Goal: Navigation & Orientation: Find specific page/section

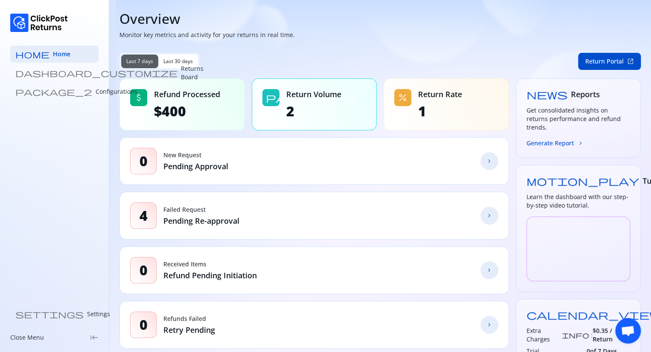
click at [305, 12] on h1 "Overview" at bounding box center [379, 18] width 521 height 17
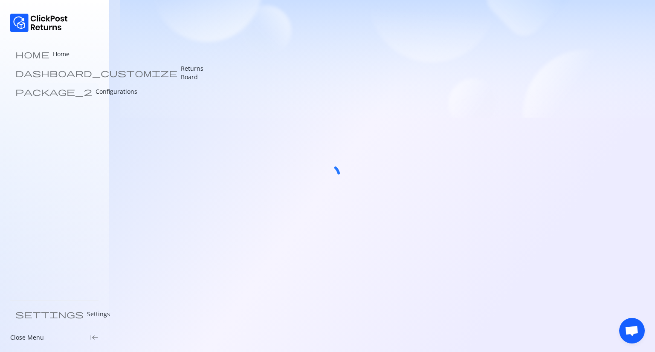
click at [96, 93] on p "Configurations" at bounding box center [117, 91] width 42 height 9
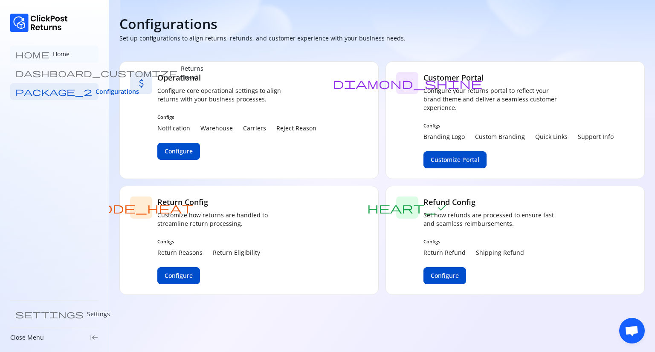
click at [53, 53] on p "Home" at bounding box center [61, 54] width 17 height 9
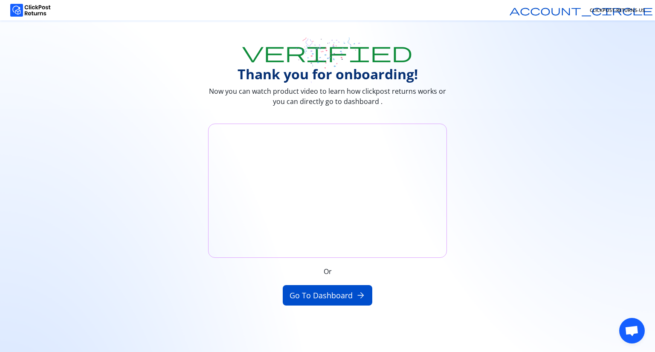
click at [307, 297] on button "Go to Dashboard arrow_forward" at bounding box center [328, 295] width 90 height 20
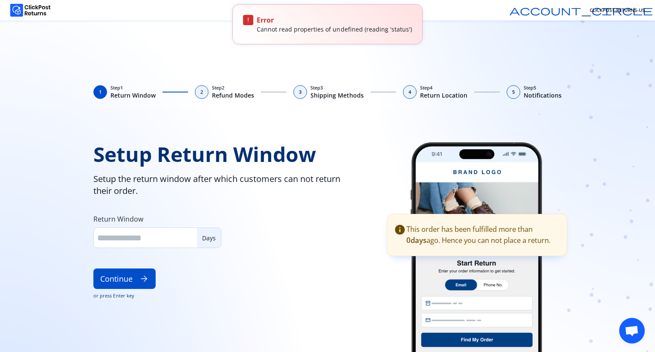
type input "**"
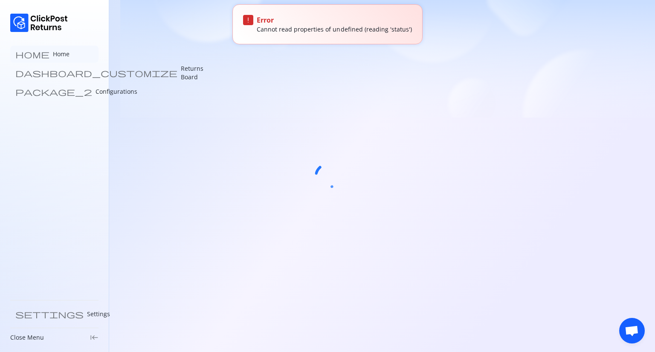
click at [53, 52] on p "Home" at bounding box center [61, 54] width 17 height 9
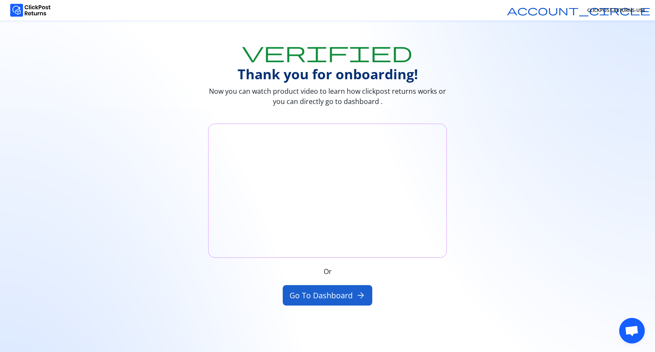
click at [306, 291] on button "Go to Dashboard arrow_forward" at bounding box center [328, 295] width 90 height 20
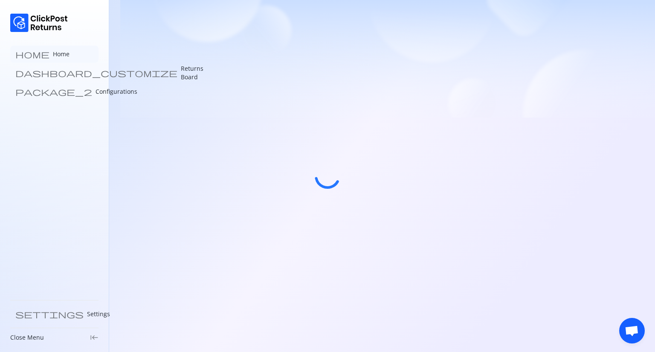
click at [53, 52] on p "Home" at bounding box center [61, 54] width 17 height 9
